Goal: Task Accomplishment & Management: Complete application form

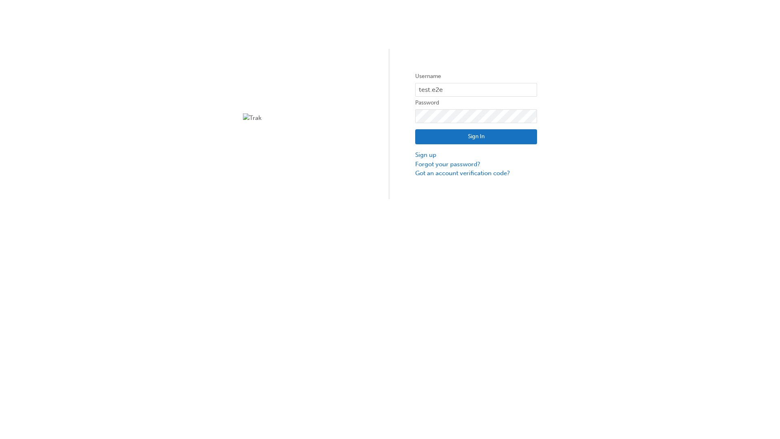
type input "test.e2e.user14"
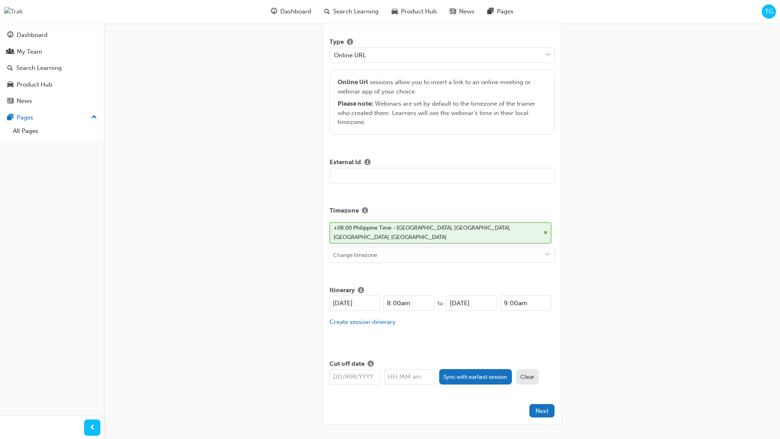
type input "Title for testing purposes"
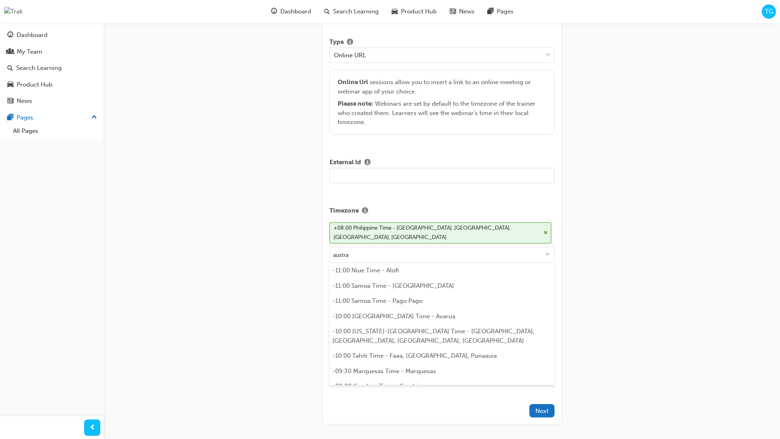
scroll to position [162, 0]
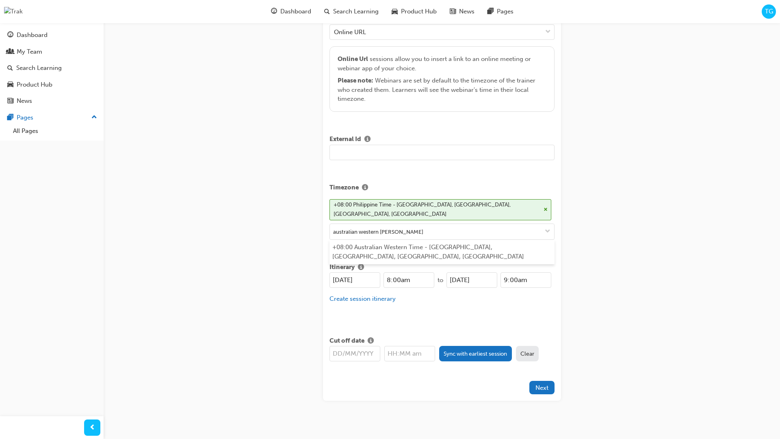
type input "australian western time"
